Goal: Register for event/course

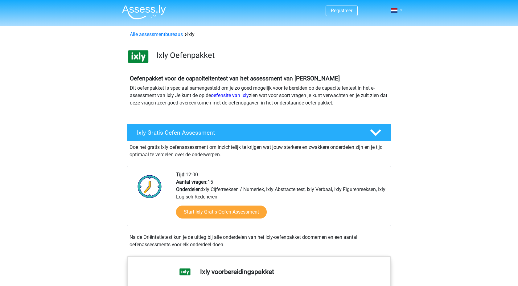
click at [325, 144] on div "Doe het gratis Ixly oefenassessment om inzichtelijk te krijgen wat jouw sterker…" at bounding box center [259, 149] width 264 height 17
click at [325, 138] on div "Ixly Gratis Oefen Assessment" at bounding box center [259, 132] width 264 height 17
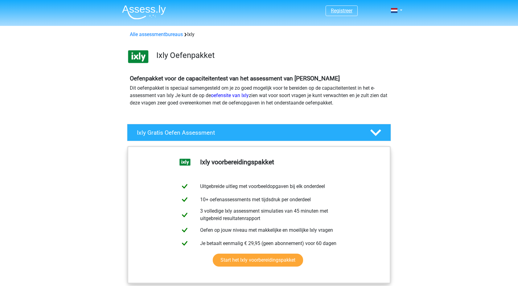
click at [339, 8] on link "Registreer" at bounding box center [342, 11] width 22 height 6
click at [342, 14] on link "Registreer" at bounding box center [342, 11] width 22 height 6
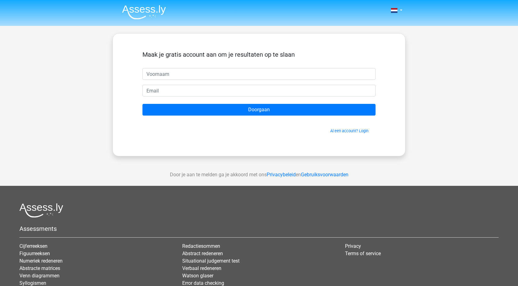
click at [331, 127] on div "Al een account? Login" at bounding box center [258, 126] width 233 height 13
click at [331, 129] on link "Al een account? Login" at bounding box center [349, 130] width 38 height 5
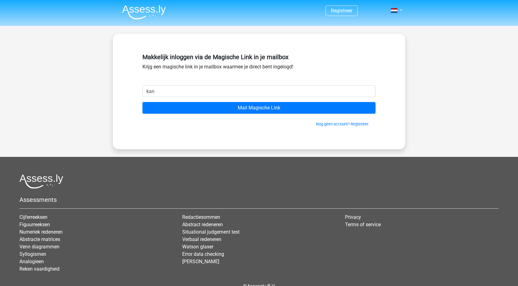
click at [322, 116] on div "Nog geen account? Registreer" at bounding box center [258, 120] width 233 height 13
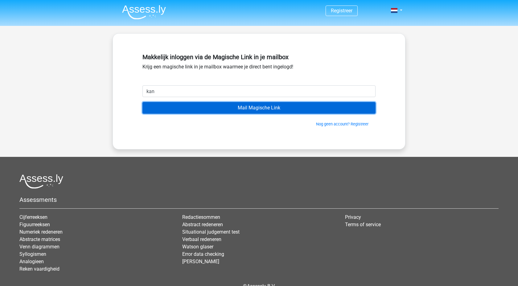
click at [301, 111] on input "Mail Magische Link" at bounding box center [258, 108] width 233 height 12
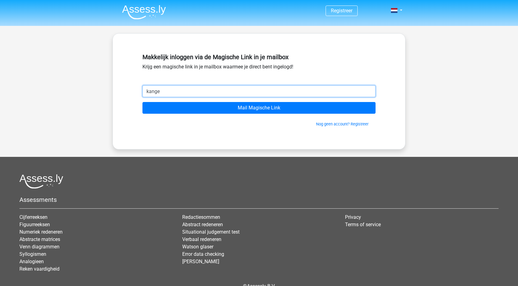
type input "[EMAIL_ADDRESS][DOMAIN_NAME]"
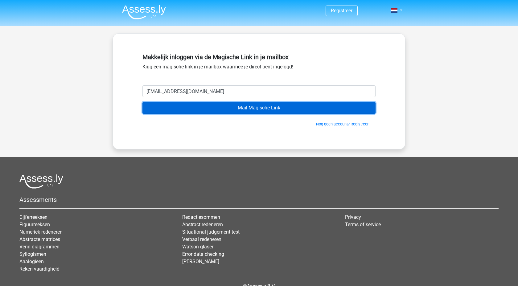
click at [229, 104] on input "Mail Magische Link" at bounding box center [258, 108] width 233 height 12
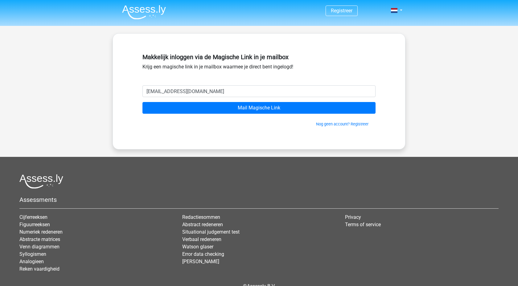
click at [213, 118] on div "Nog geen account? Registreer" at bounding box center [258, 120] width 233 height 13
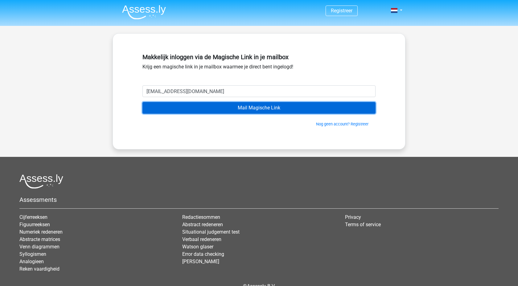
click at [213, 108] on input "Mail Magische Link" at bounding box center [258, 108] width 233 height 12
